Goal: Task Accomplishment & Management: Complete application form

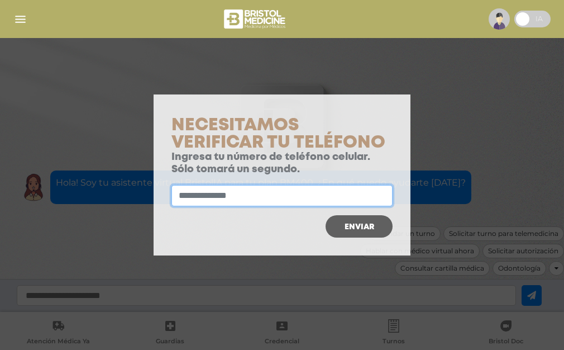
click at [227, 197] on input "text" at bounding box center [282, 195] width 221 height 21
type input "**********"
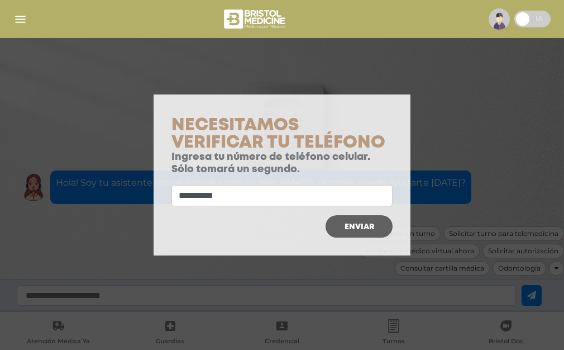
click at [355, 224] on span "Enviar" at bounding box center [360, 227] width 30 height 8
click at [355, 225] on span "Enviar" at bounding box center [360, 227] width 30 height 8
click at [361, 227] on span "Enviar" at bounding box center [360, 227] width 30 height 8
click at [361, 223] on span "Enviar" at bounding box center [360, 227] width 30 height 8
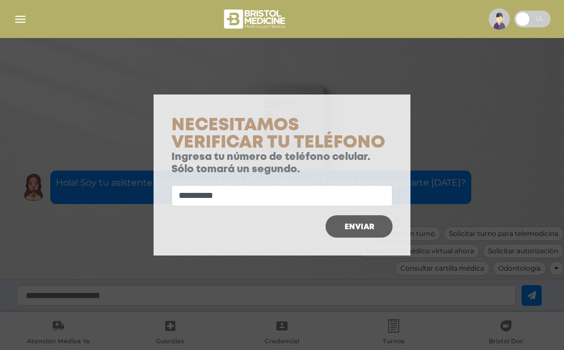
click at [356, 219] on button "Enviar" at bounding box center [359, 226] width 67 height 22
click at [356, 221] on button "Enviar" at bounding box center [359, 226] width 67 height 22
